Goal: Communication & Community: Answer question/provide support

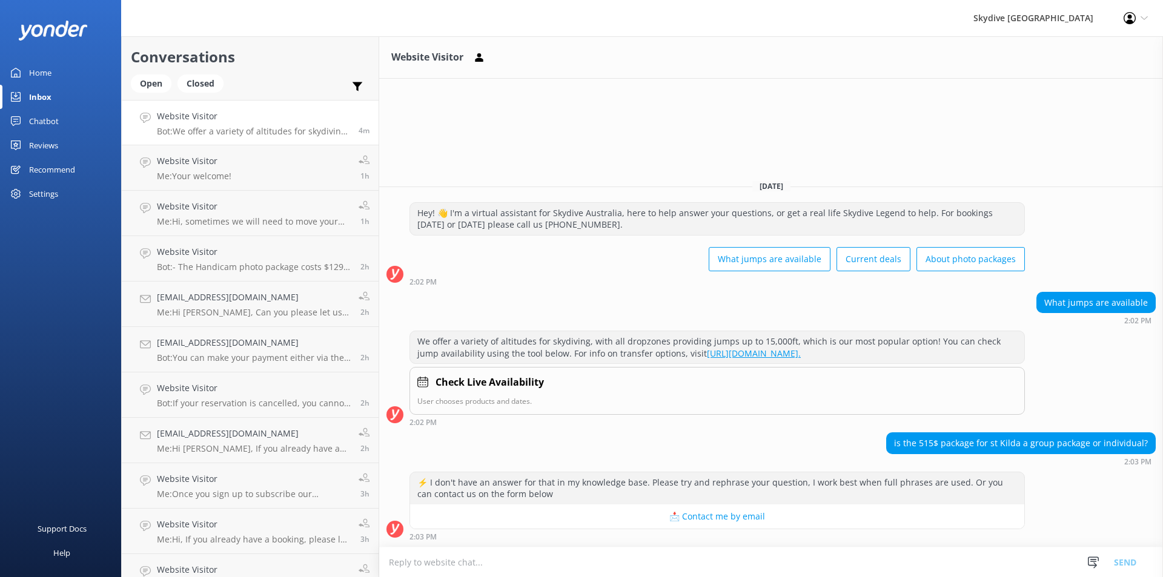
click at [425, 566] on textarea at bounding box center [771, 562] width 784 height 30
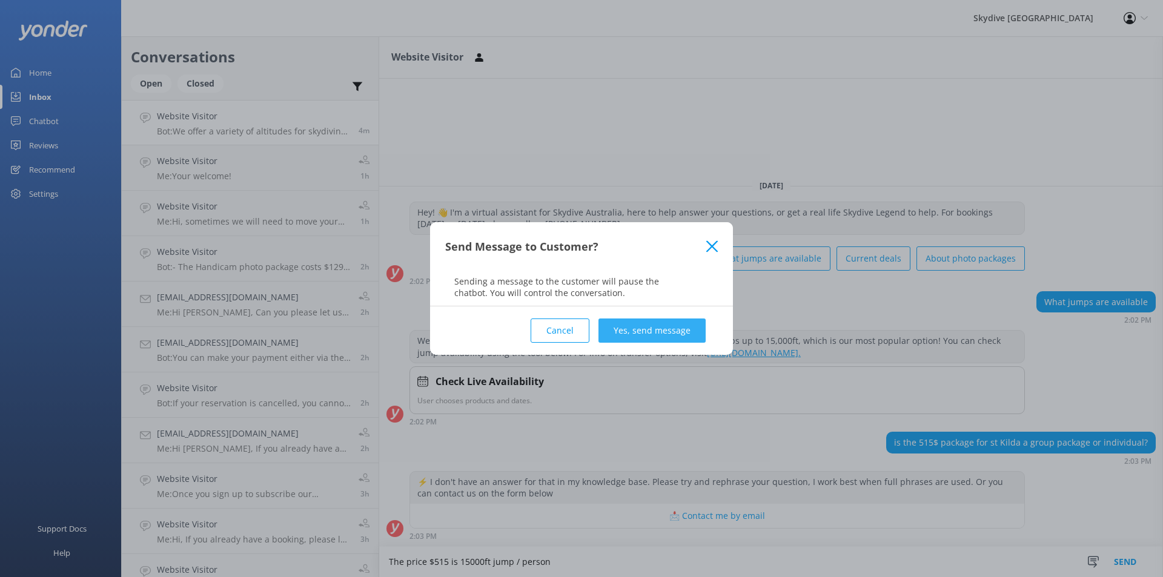
type textarea "The price $515 is 15000ft jump / person"
click at [644, 325] on button "Yes, send message" at bounding box center [651, 331] width 107 height 24
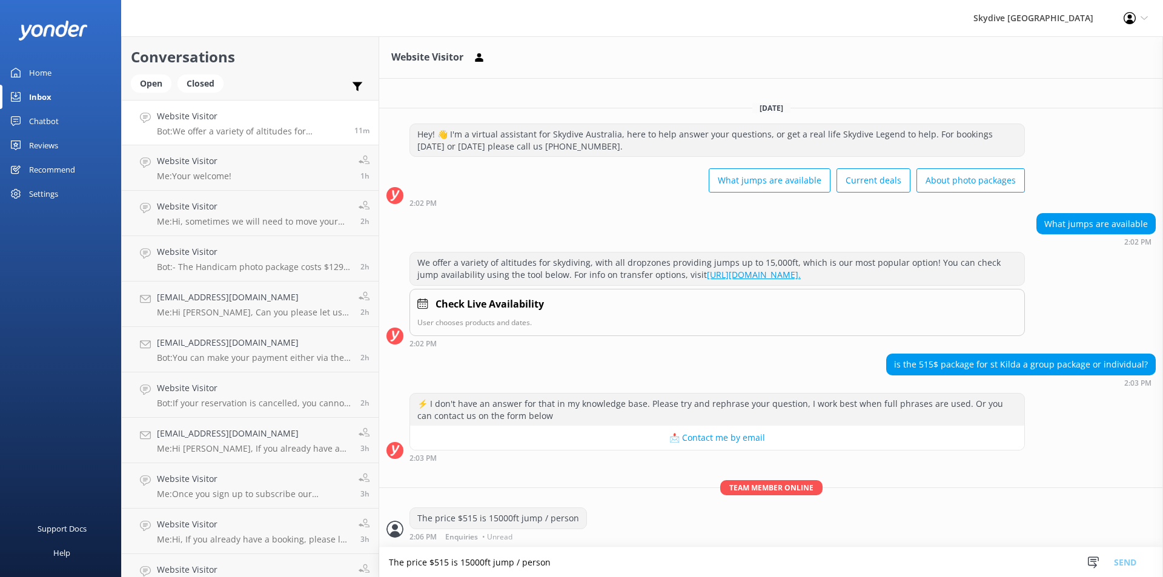
click at [590, 518] on div "The price $515 is 15000ft jump / person 2:06 PM Enquiries • Unread" at bounding box center [771, 523] width 784 height 33
click at [239, 133] on p "Bot: ⚡ I don't have an answer for that in my knowledge base. Please try and rep…" at bounding box center [253, 131] width 193 height 11
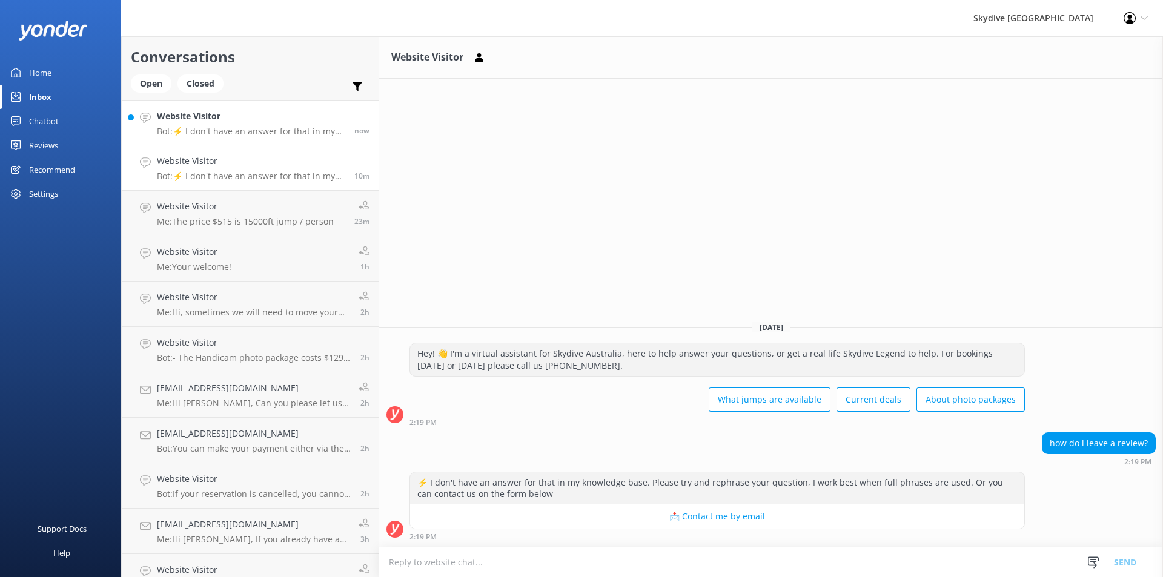
click at [208, 117] on h4 "Website Visitor" at bounding box center [251, 116] width 188 height 13
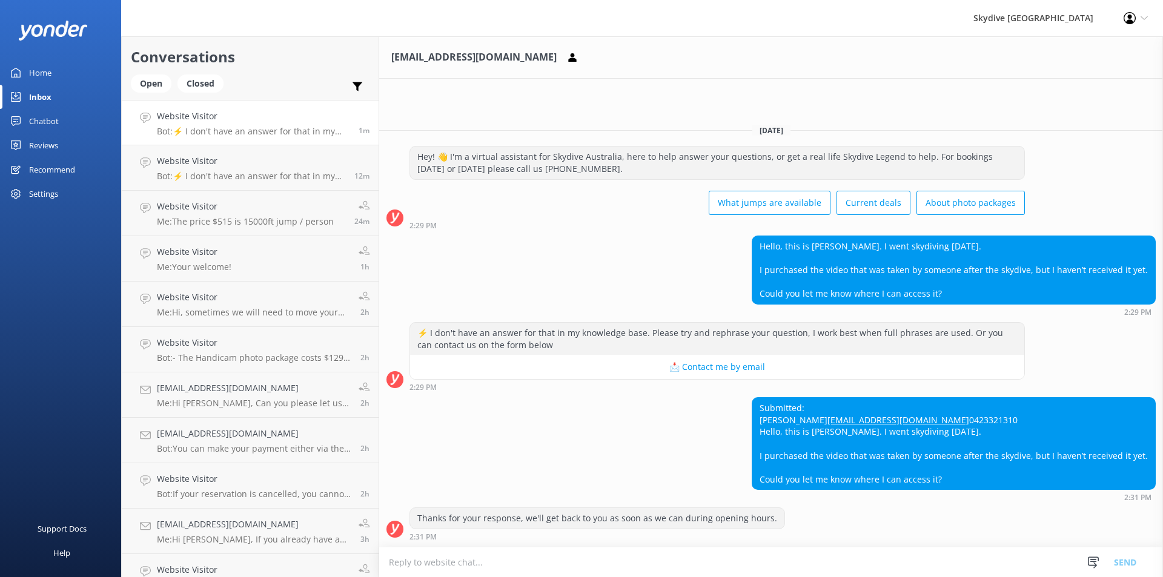
click at [425, 560] on textarea at bounding box center [771, 562] width 784 height 30
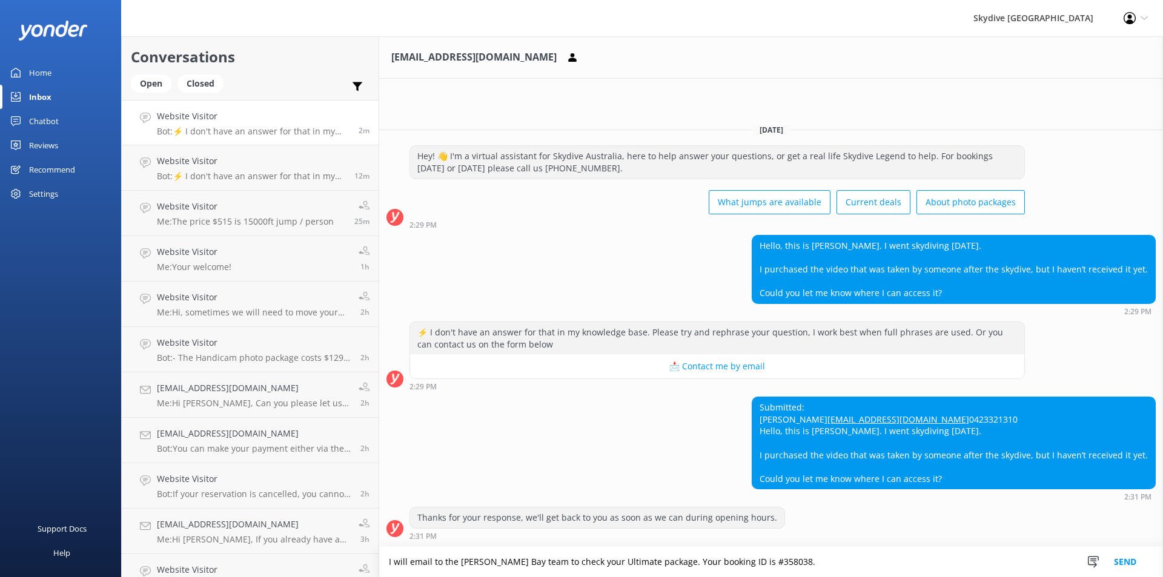
click at [644, 563] on textarea "I will email to the [PERSON_NAME] Bay team to check your Ultimate package. Your…" at bounding box center [771, 562] width 784 height 30
click at [959, 561] on textarea "I will email to the [PERSON_NAME] Bay team to check your Ultimate package. Once…" at bounding box center [771, 562] width 784 height 30
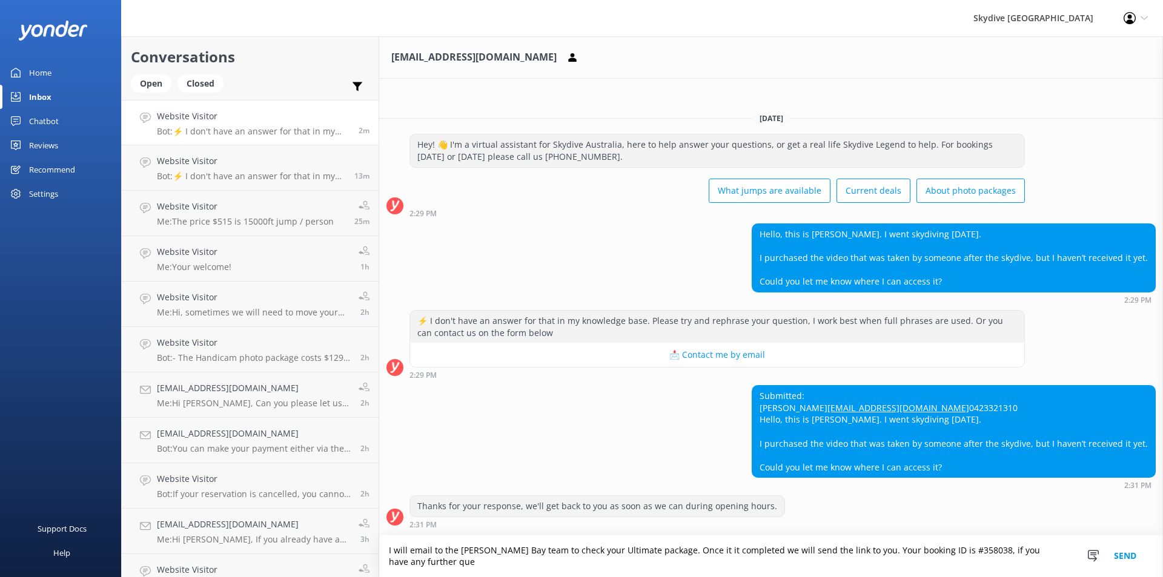
scroll to position [12, 0]
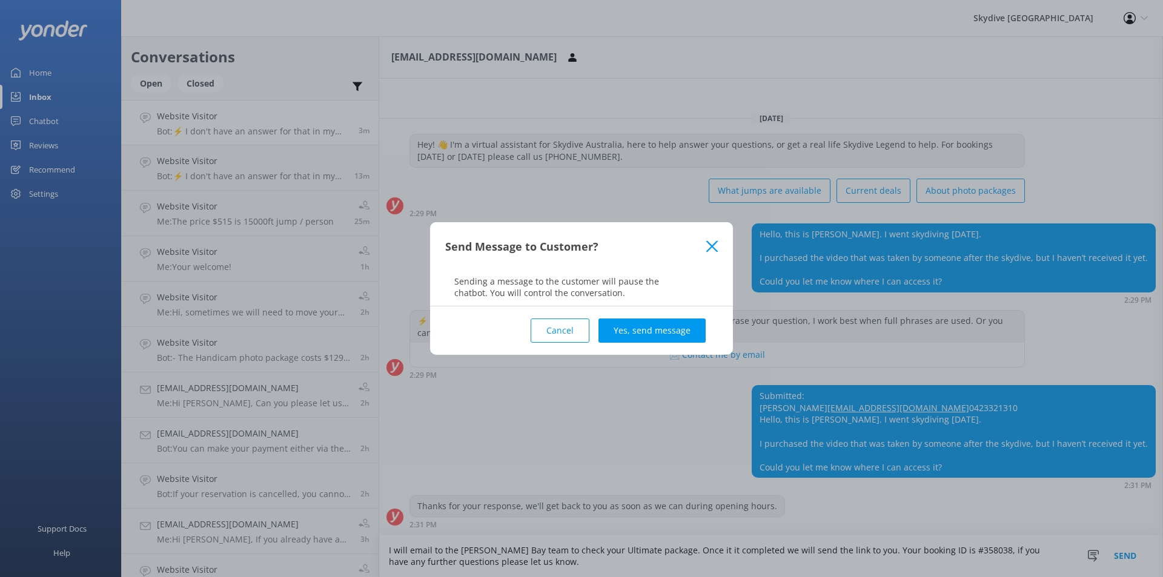
type textarea "I will email to the [PERSON_NAME] Bay team to check your Ultimate package. Once…"
click at [682, 332] on button "Yes, send message" at bounding box center [651, 331] width 107 height 24
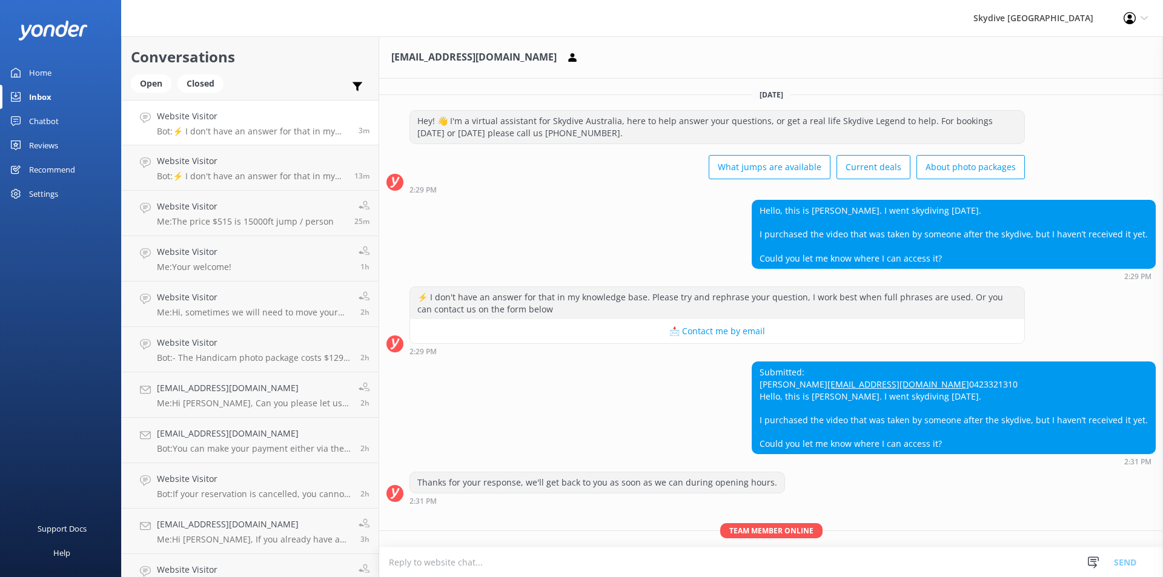
scroll to position [91, 0]
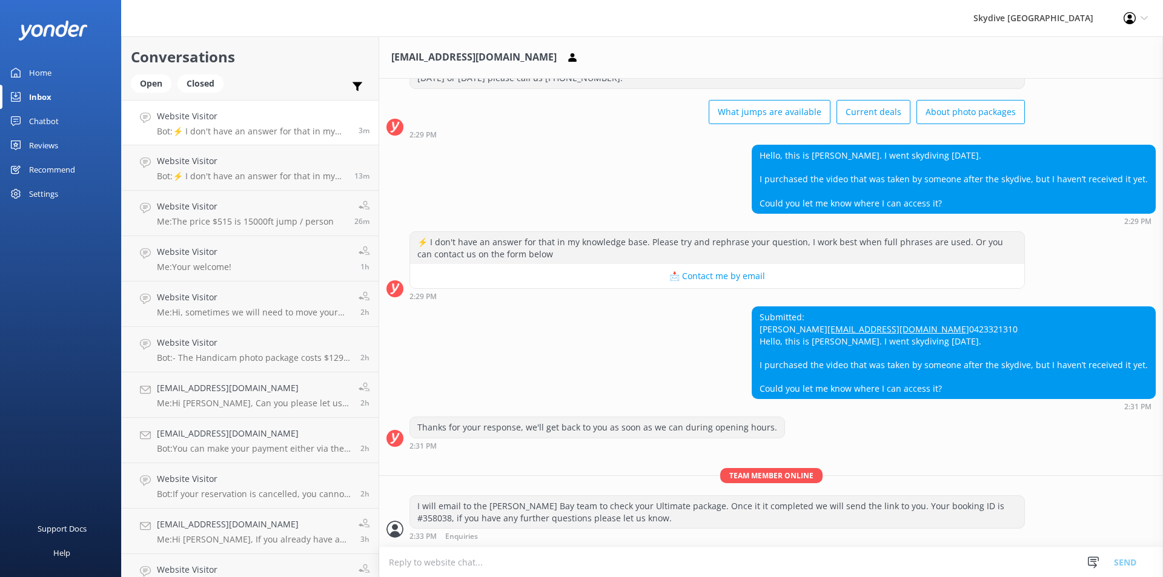
drag, startPoint x: 749, startPoint y: 293, endPoint x: 974, endPoint y: 388, distance: 244.5
click at [974, 388] on div "Submitted: [PERSON_NAME] [EMAIL_ADDRESS][DOMAIN_NAME] 0423321310 Hello, this is…" at bounding box center [953, 352] width 403 height 91
copy div "[PERSON_NAME] [EMAIL_ADDRESS][DOMAIN_NAME] 0423321310 Hello, this is [PERSON_NA…"
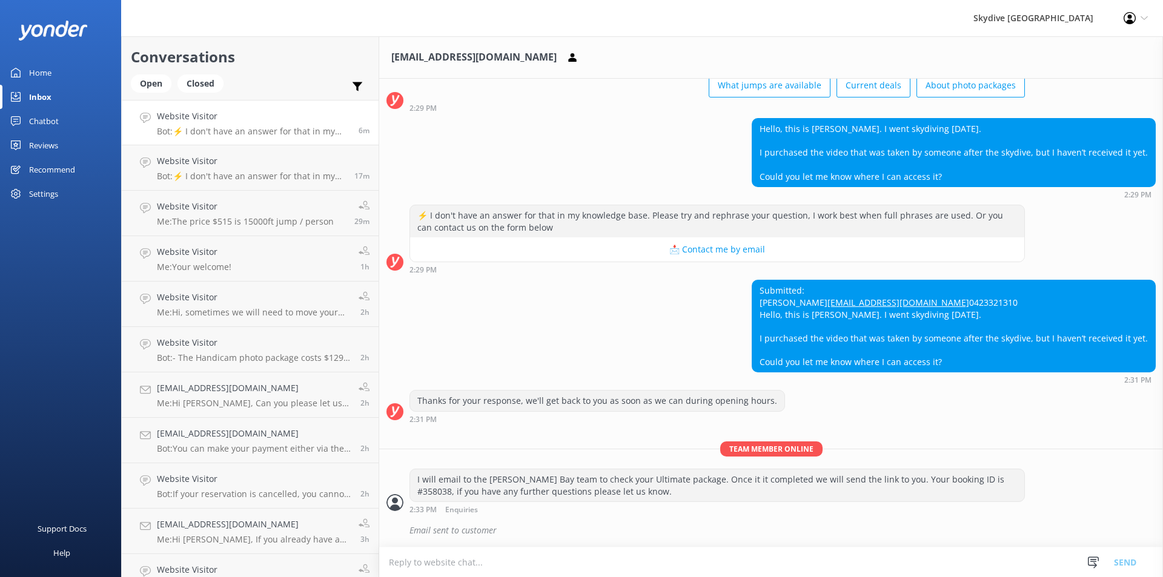
scroll to position [117, 0]
click at [517, 296] on div "Submitted: [PERSON_NAME] [EMAIL_ADDRESS][DOMAIN_NAME] 0423321310 Hello, this is…" at bounding box center [771, 332] width 784 height 104
click at [182, 126] on p "Bot: You can view live availability and book a tandem skydive online. Please vi…" at bounding box center [251, 131] width 188 height 11
